Goal: Task Accomplishment & Management: Complete application form

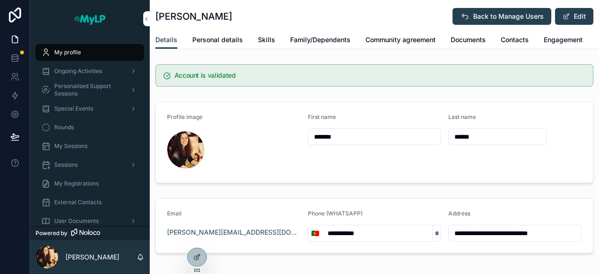
click at [66, 85] on span "Personalised Support Sessions" at bounding box center [88, 89] width 68 height 15
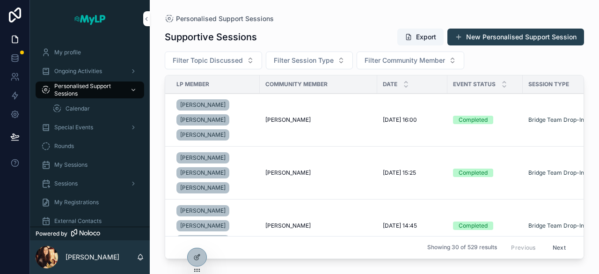
click at [510, 36] on button "New Personalised Support Session" at bounding box center [515, 37] width 137 height 17
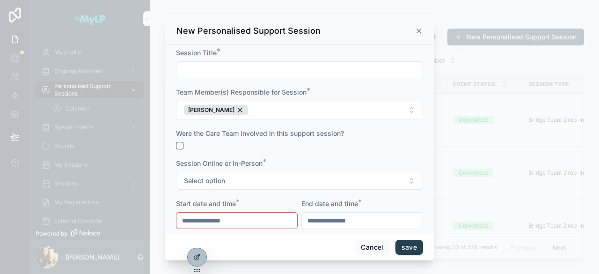
click at [255, 68] on input "scrollable content" at bounding box center [299, 69] width 246 height 13
type input "**********"
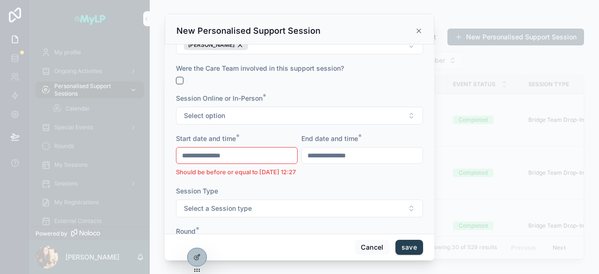
scroll to position [65, 0]
click at [180, 78] on button "scrollable content" at bounding box center [179, 79] width 7 height 7
type input "**********"
click at [198, 115] on span "Select option" at bounding box center [204, 114] width 41 height 9
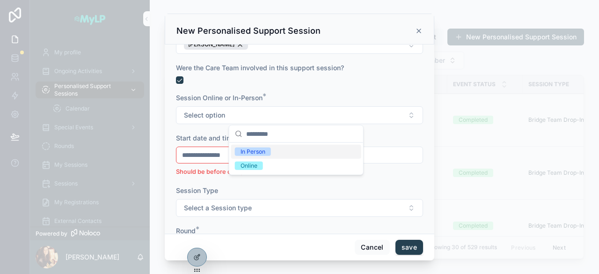
click at [248, 152] on div "In Person" at bounding box center [252, 151] width 25 height 8
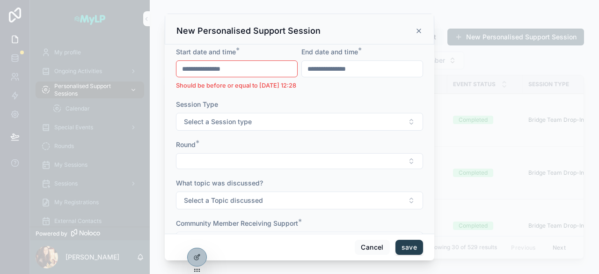
scroll to position [155, 0]
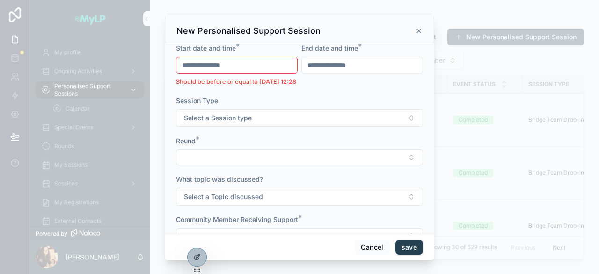
click at [317, 127] on button "Select a Session type" at bounding box center [299, 118] width 247 height 18
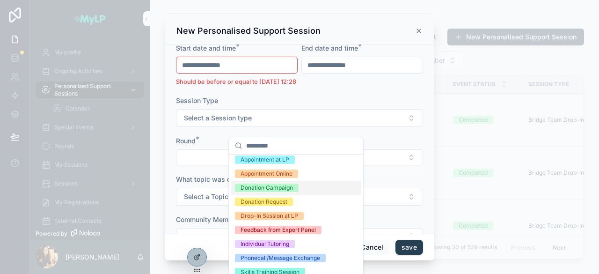
scroll to position [0, 0]
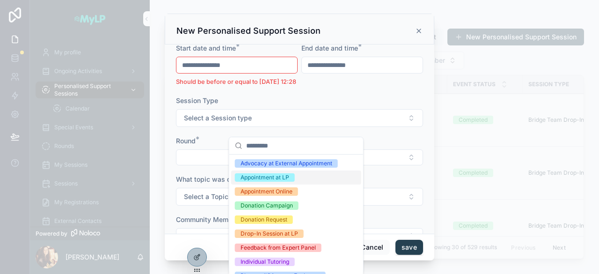
click at [287, 174] on div "Appointment at LP" at bounding box center [264, 177] width 49 height 8
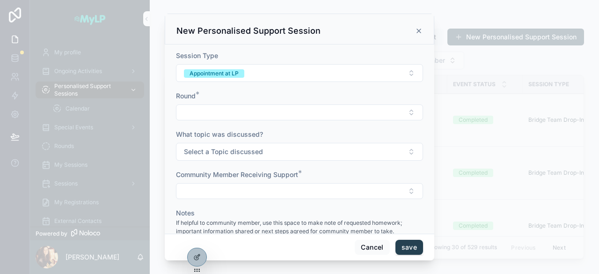
scroll to position [213, 0]
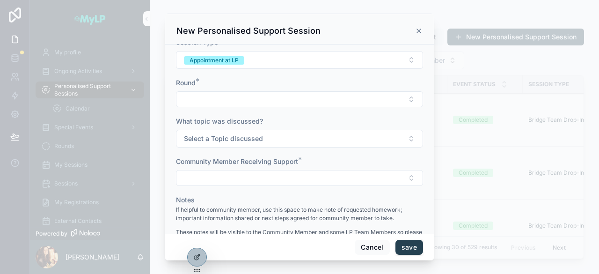
click at [266, 106] on button "Select Button" at bounding box center [299, 99] width 247 height 16
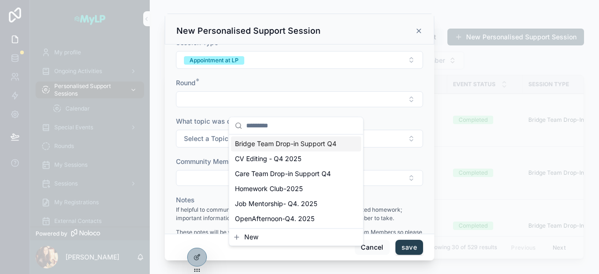
click at [276, 140] on span "Bridge Team Drop-in Support Q4" at bounding box center [286, 143] width 102 height 9
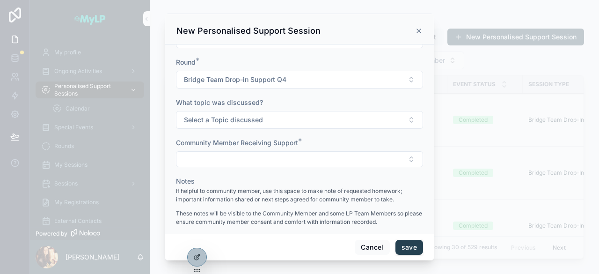
scroll to position [236, 0]
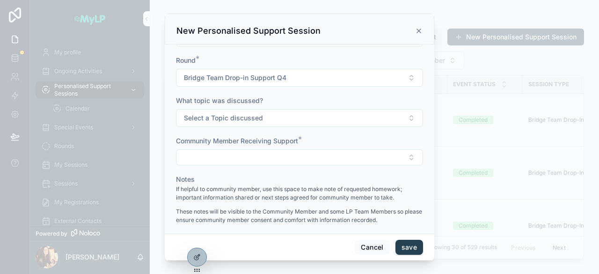
click at [274, 125] on button "Select a Topic discussed" at bounding box center [299, 118] width 247 height 18
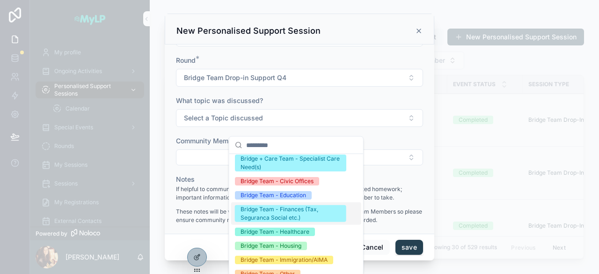
scroll to position [50, 0]
click at [266, 247] on div "Bridge Team - Housing" at bounding box center [270, 245] width 61 height 8
type input "**********"
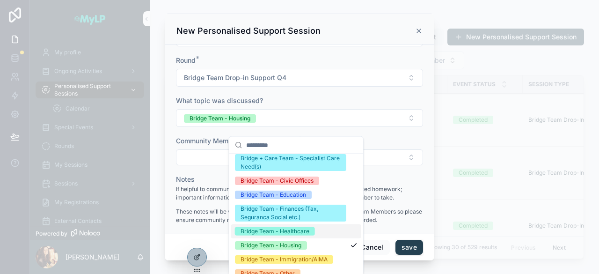
click at [274, 232] on div "Bridge Team - Healthcare" at bounding box center [274, 231] width 69 height 8
click at [357, 104] on div "What topic was discussed?" at bounding box center [299, 100] width 247 height 9
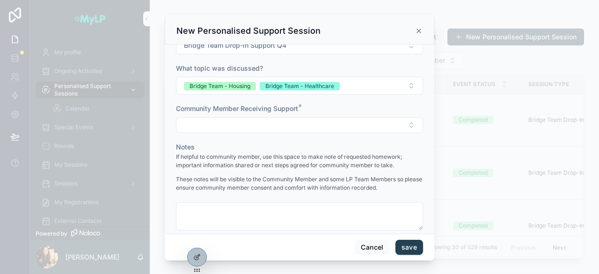
scroll to position [277, 0]
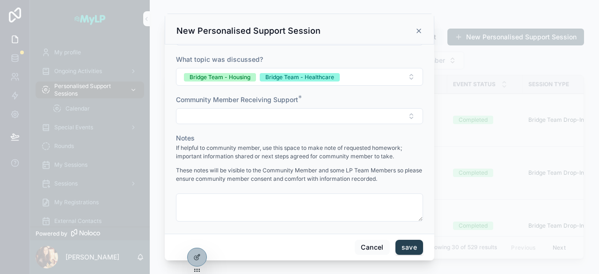
click at [322, 120] on button "Select Button" at bounding box center [299, 116] width 247 height 16
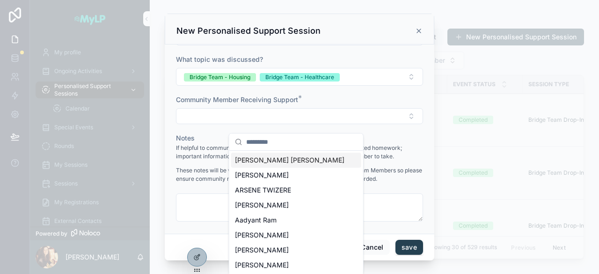
click at [333, 102] on form "**********" at bounding box center [299, 0] width 247 height 459
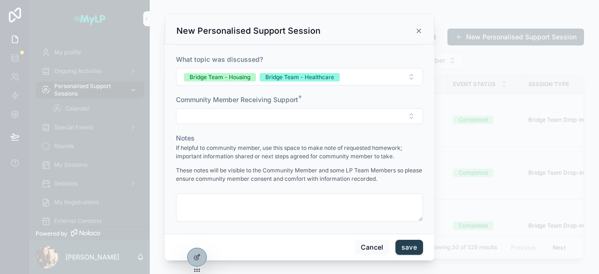
scroll to position [288, 0]
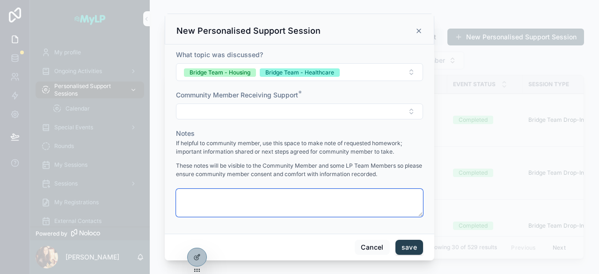
click at [283, 196] on textarea "scrollable content" at bounding box center [299, 203] width 247 height 28
click at [416, 27] on icon "scrollable content" at bounding box center [418, 30] width 7 height 7
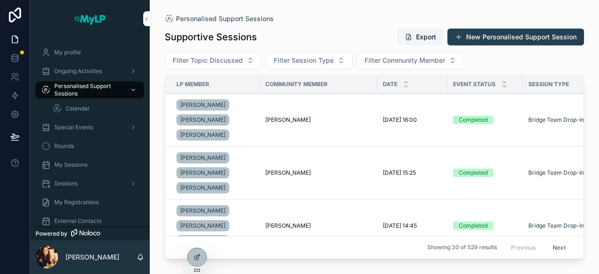
scroll to position [30, 0]
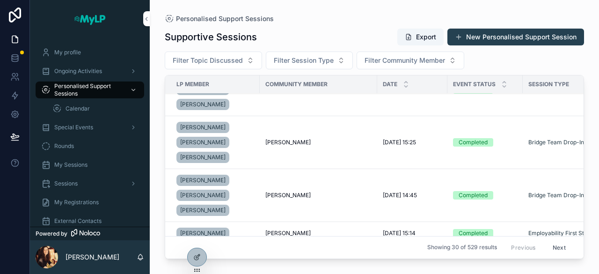
click at [284, 143] on span "[PERSON_NAME]" at bounding box center [287, 141] width 45 height 7
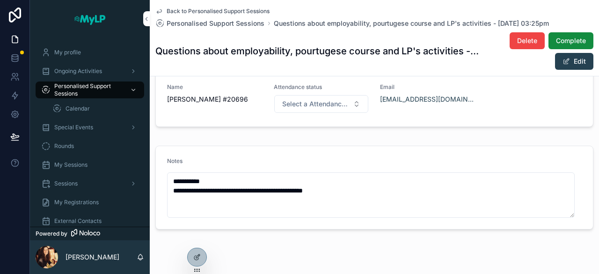
scroll to position [291, 0]
